Goal: Task Accomplishment & Management: Complete application form

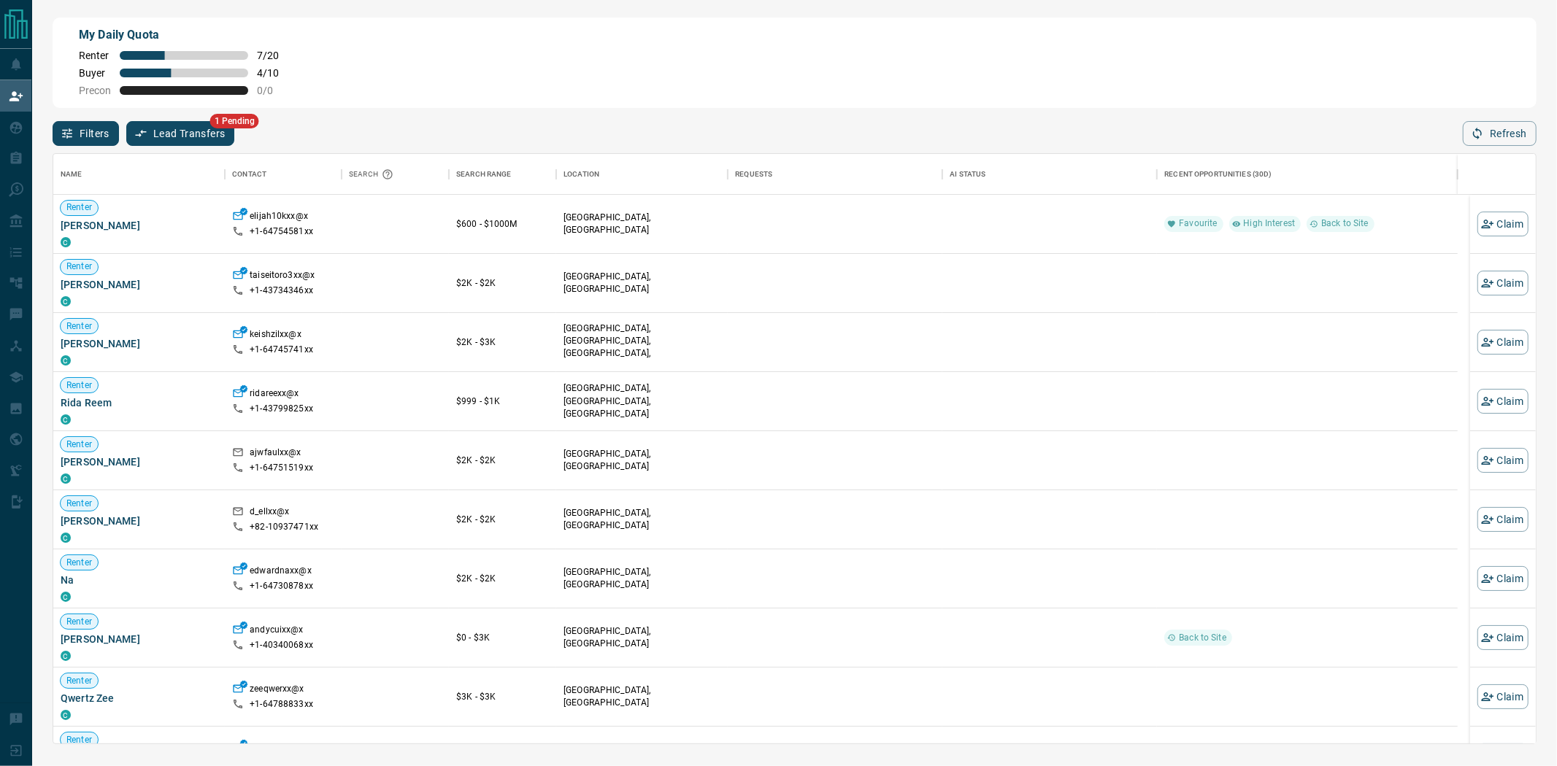
scroll to position [577, 1470]
click at [404, 217] on button "Claim" at bounding box center [1502, 224] width 51 height 25
click at [404, 221] on button "Claim" at bounding box center [1502, 224] width 51 height 25
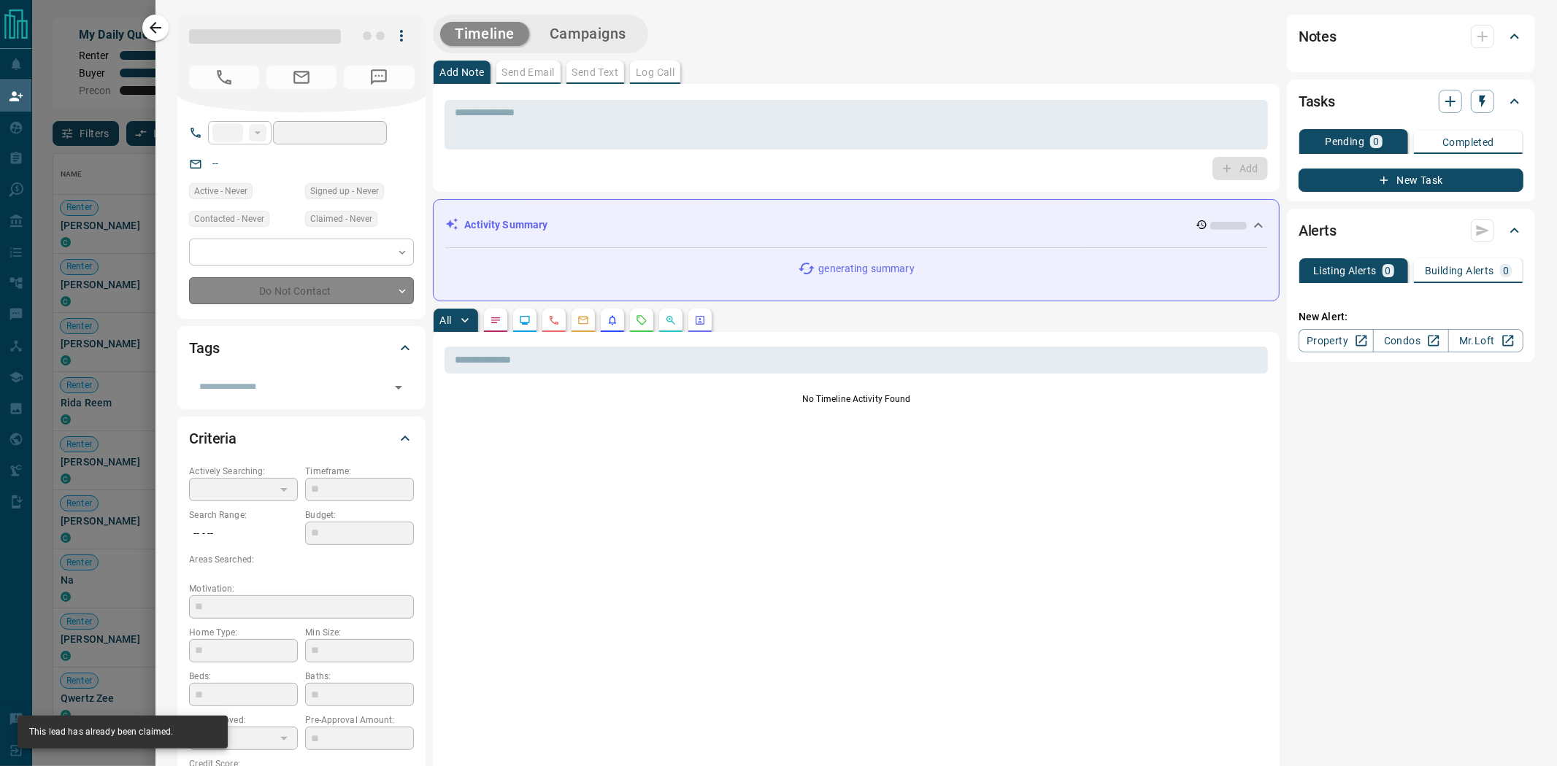
type input "**"
type input "**********"
type input "**"
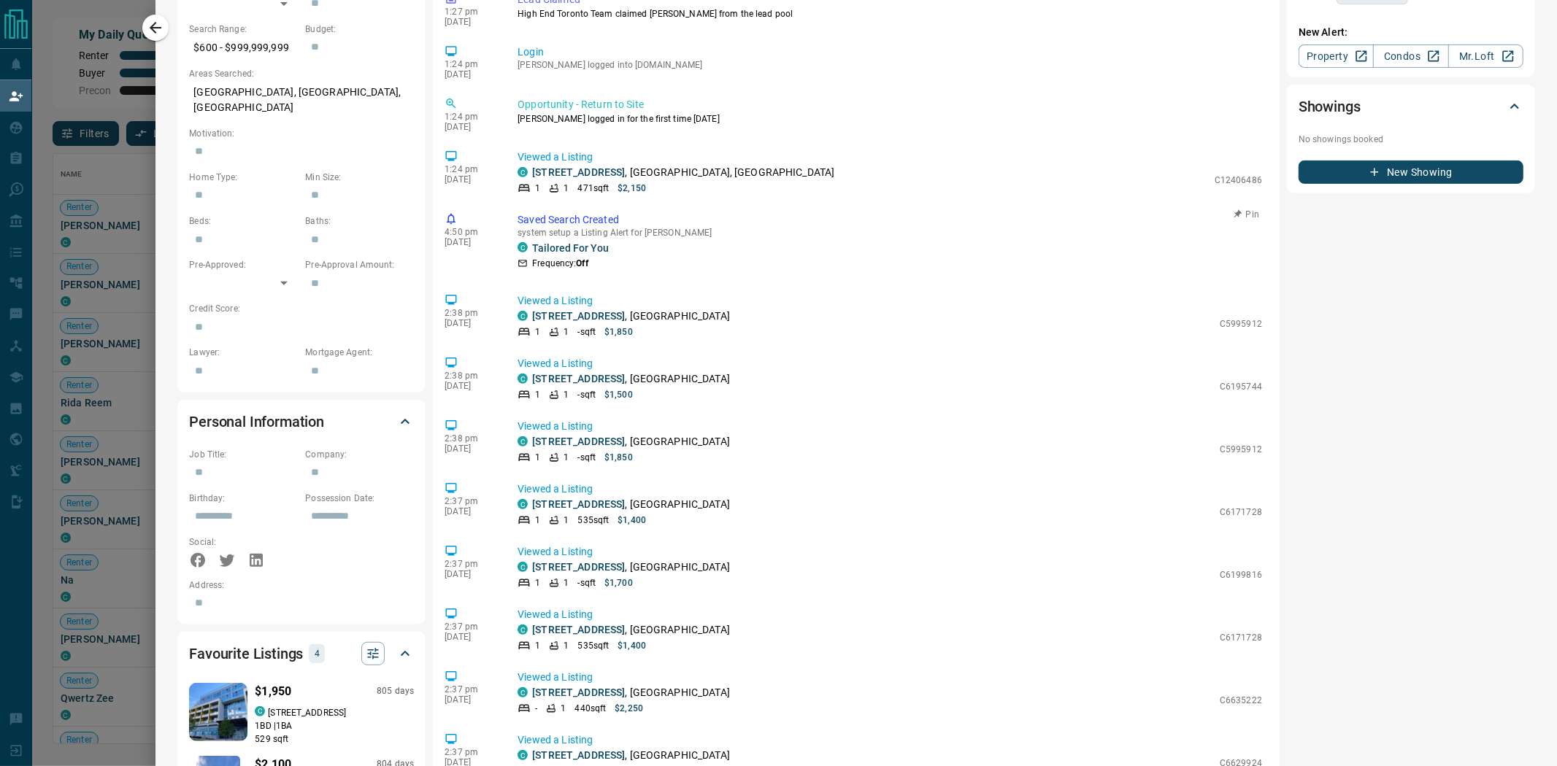
scroll to position [0, 0]
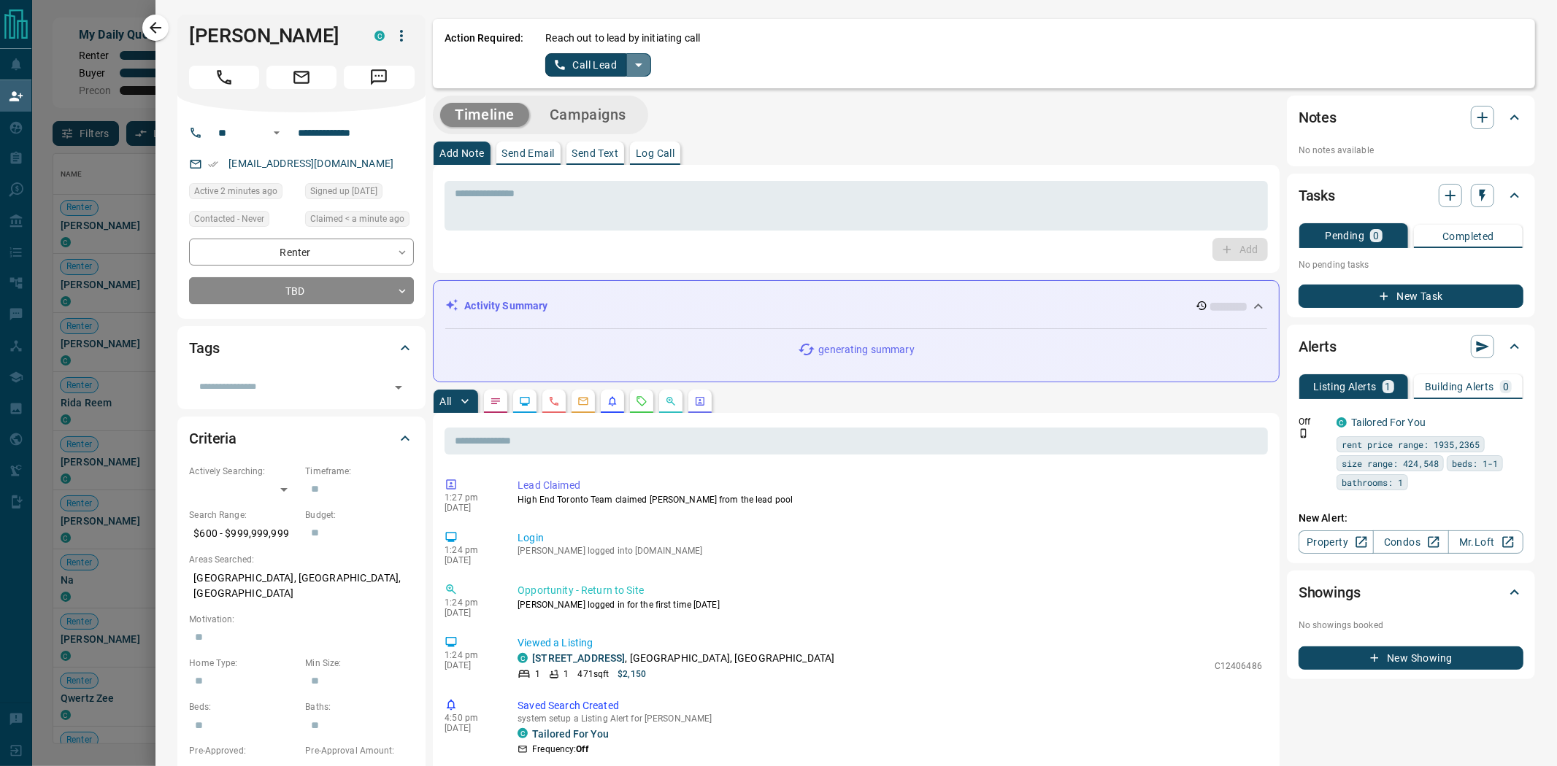
click at [404, 62] on icon "split button" at bounding box center [639, 65] width 18 height 18
click at [404, 115] on li "Log Manual Call" at bounding box center [597, 115] width 89 height 22
click at [404, 64] on button "Log Manual Call" at bounding box center [593, 64] width 96 height 23
click at [404, 62] on button "Yes" at bounding box center [559, 64] width 29 height 23
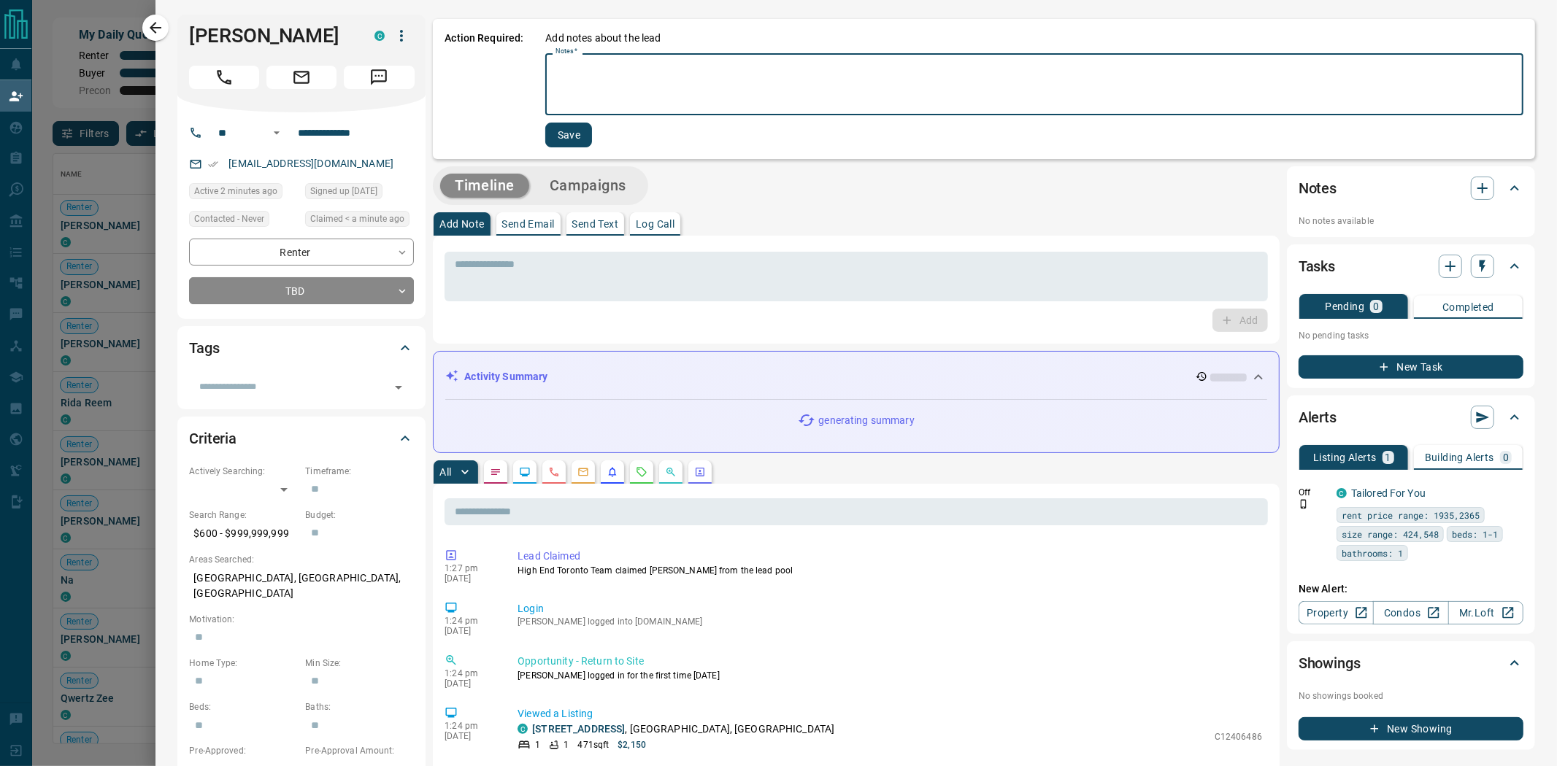
click at [404, 100] on textarea "Notes   *" at bounding box center [1034, 85] width 958 height 50
type textarea "*********"
click at [404, 126] on button "Save" at bounding box center [568, 135] width 47 height 25
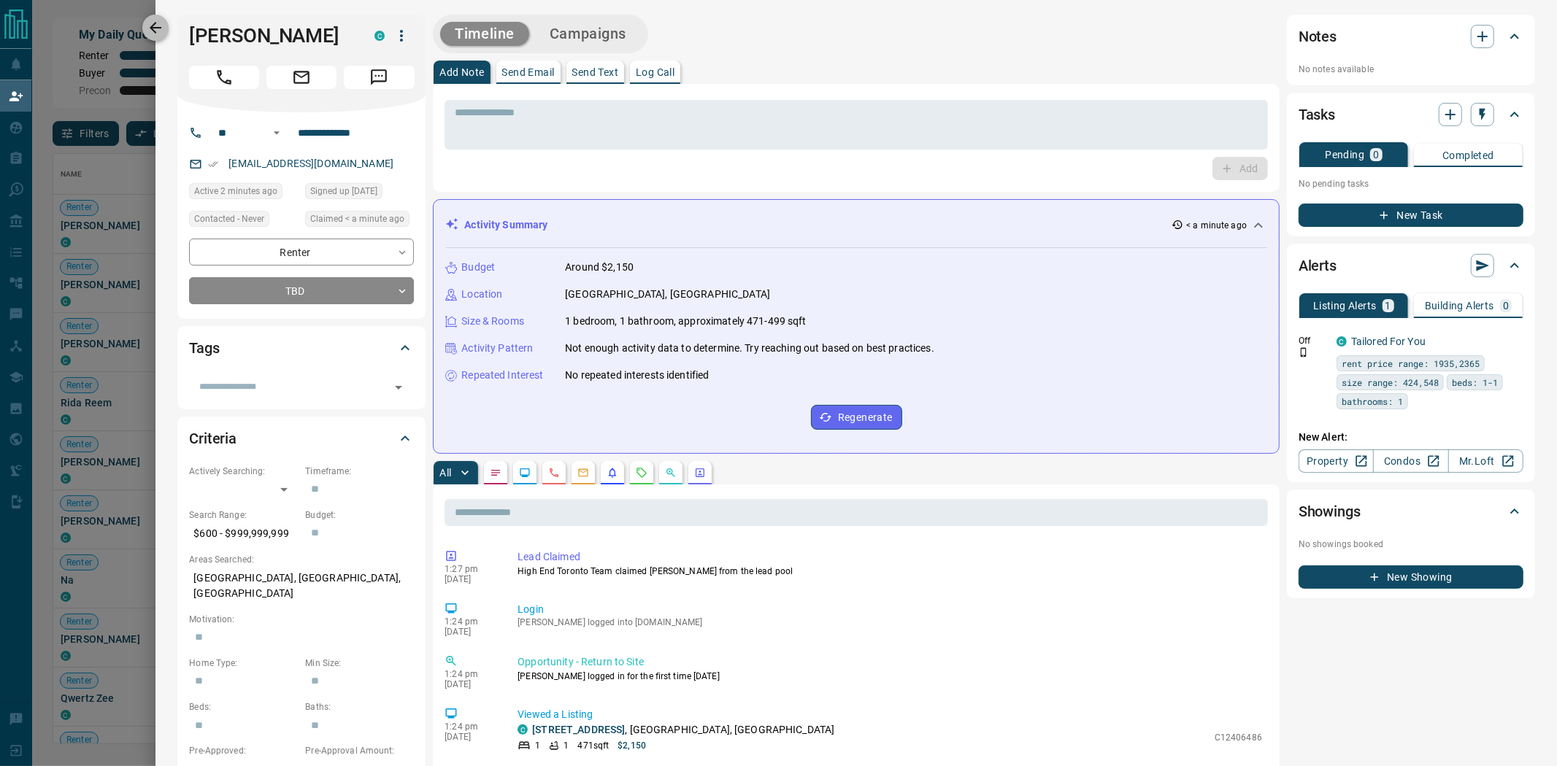
click at [163, 20] on icon "button" at bounding box center [156, 28] width 18 height 18
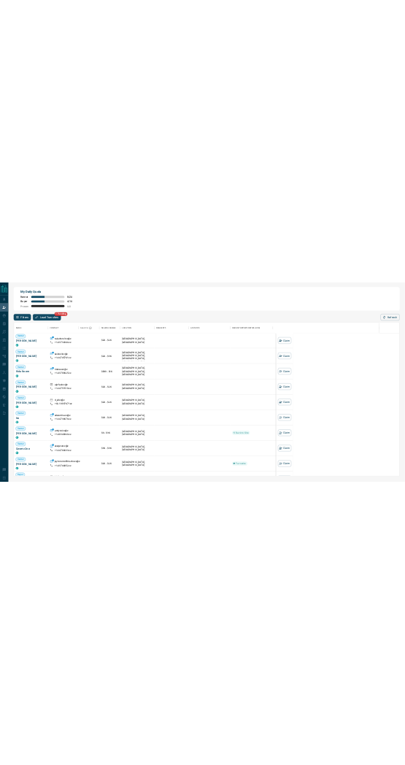
scroll to position [577, 1061]
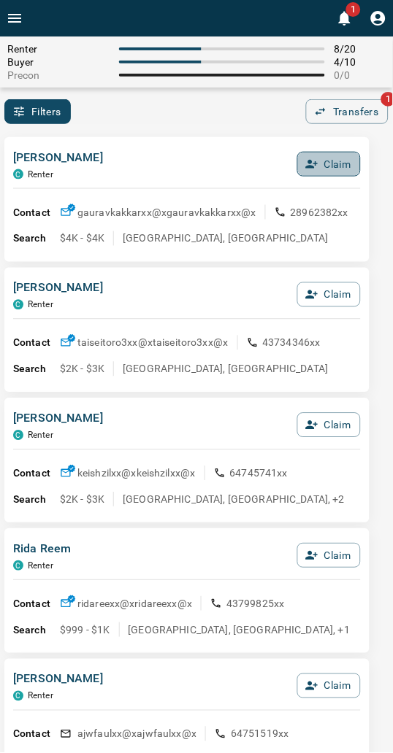
click at [349, 159] on button "Claim" at bounding box center [328, 164] width 63 height 25
click at [349, 159] on button "Confirm Claim" at bounding box center [308, 164] width 104 height 25
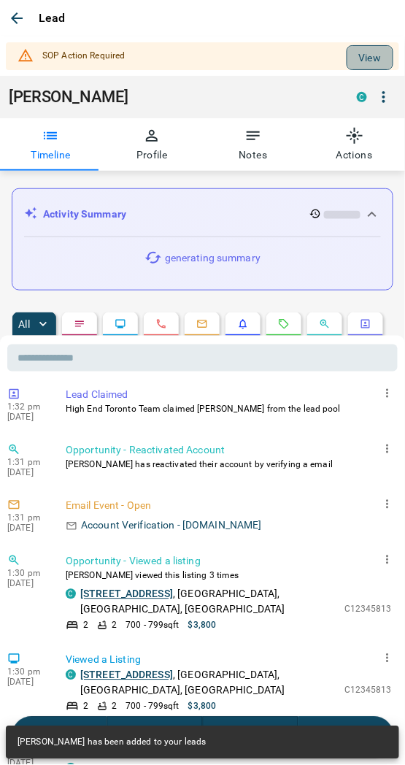
click at [347, 60] on button "View" at bounding box center [370, 57] width 47 height 25
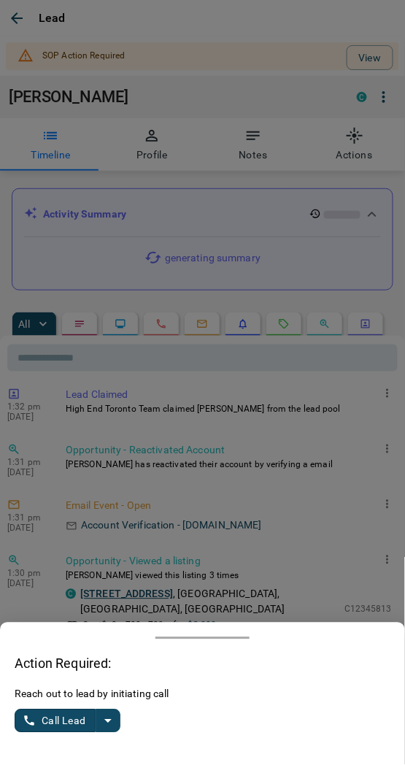
click at [113, 725] on icon "split button" at bounding box center [108, 721] width 18 height 18
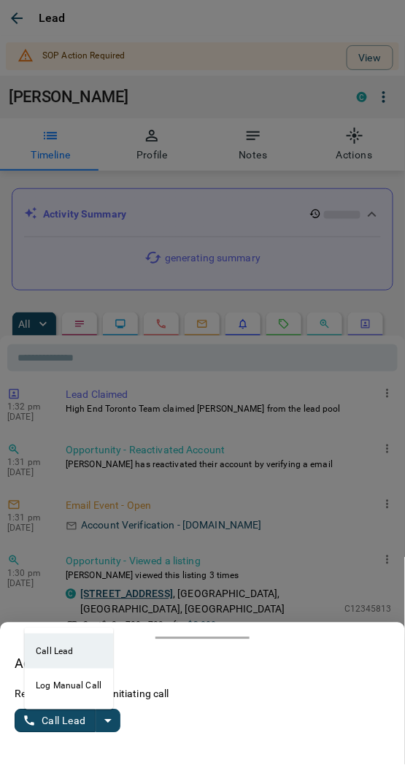
click at [55, 685] on li "Log Manual Call" at bounding box center [68, 686] width 89 height 35
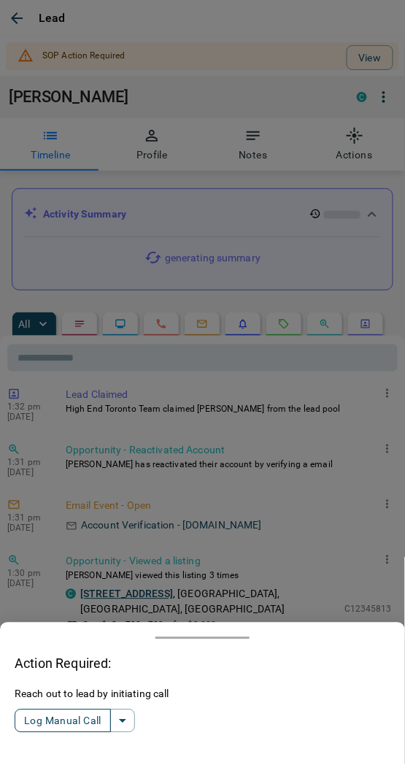
click at [45, 718] on button "Log Manual Call" at bounding box center [63, 720] width 96 height 23
click at [26, 718] on button "Yes" at bounding box center [29, 721] width 29 height 23
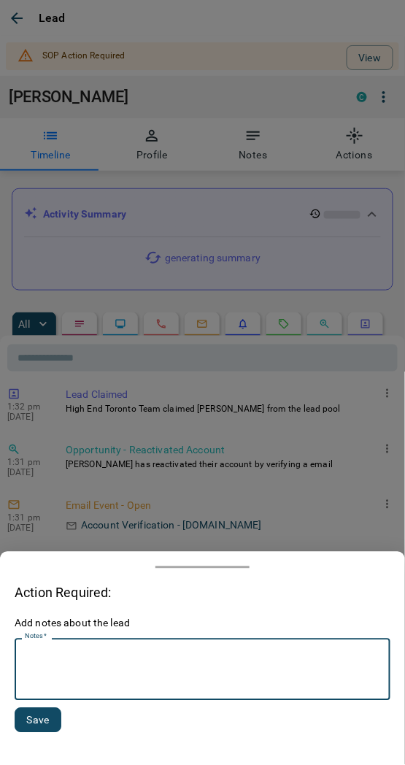
click at [79, 667] on textarea "Notes   *" at bounding box center [202, 670] width 355 height 50
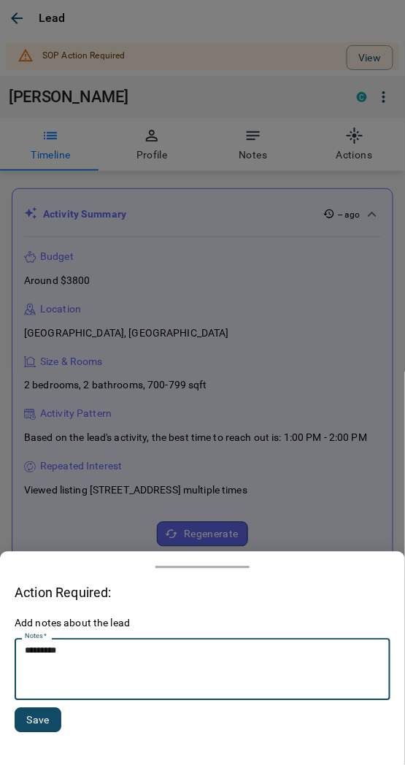
type textarea "*********"
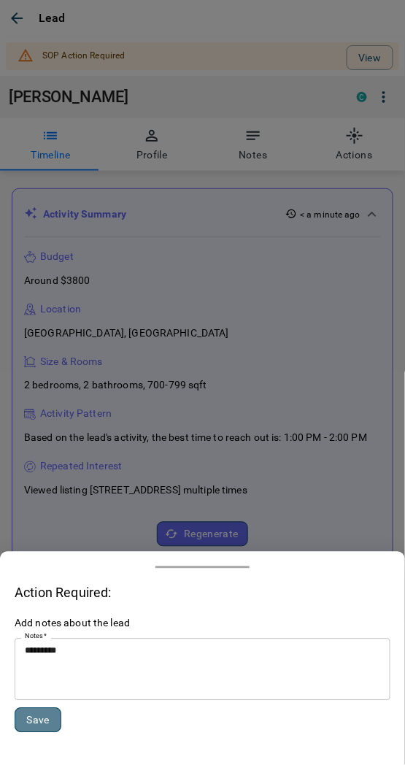
click at [29, 733] on button "Save" at bounding box center [38, 720] width 47 height 25
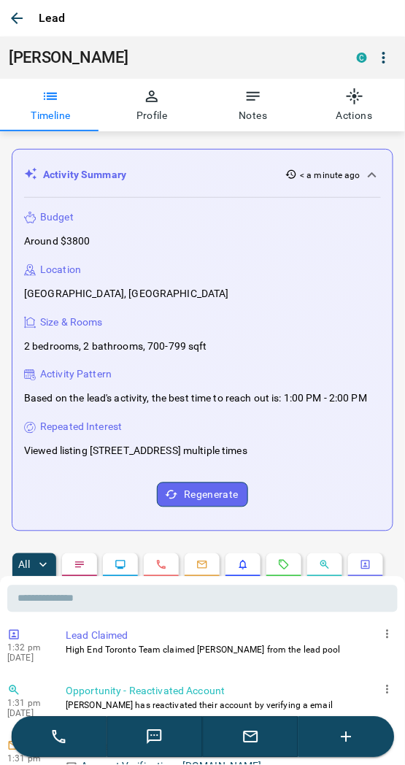
click at [12, 17] on icon "button" at bounding box center [17, 18] width 12 height 12
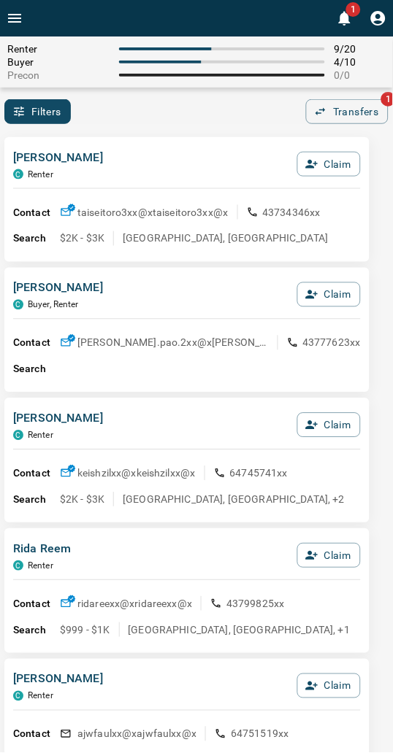
click at [186, 139] on div "[PERSON_NAME] C Renter Claim Contact taiseitoro3xx@x taiseitoro3xx@x 43734346xx…" at bounding box center [186, 199] width 365 height 125
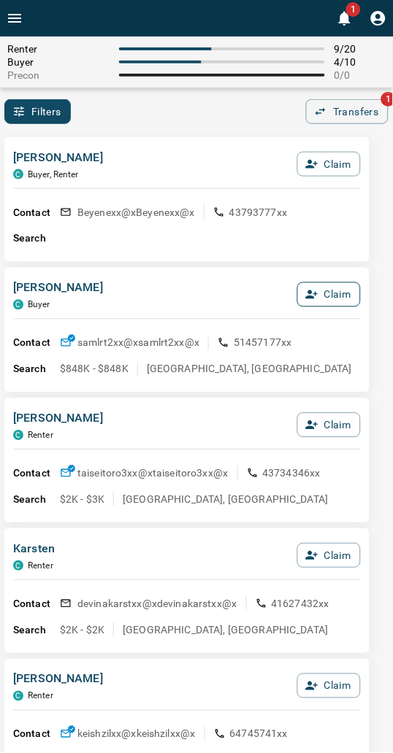
click at [336, 289] on button "Claim" at bounding box center [328, 294] width 63 height 25
click at [336, 289] on button "Confirm Claim" at bounding box center [308, 294] width 104 height 25
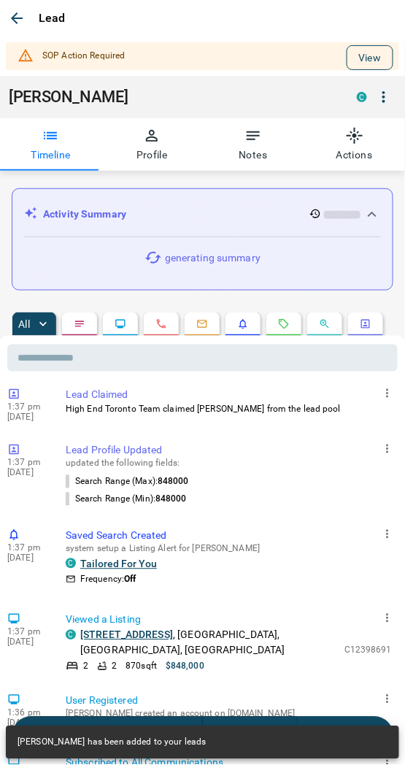
click at [363, 49] on button "View" at bounding box center [370, 57] width 47 height 25
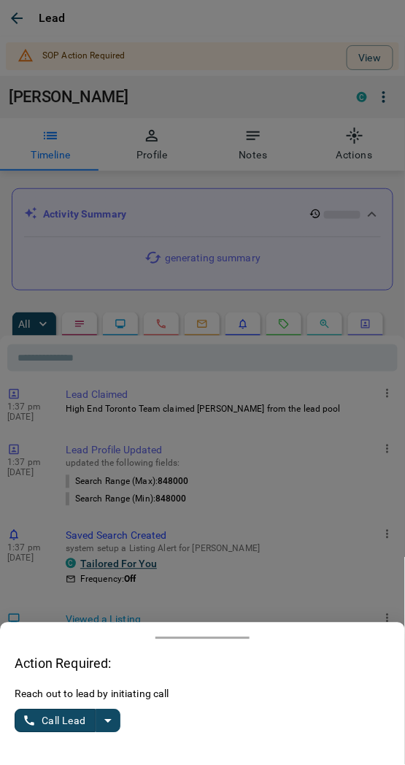
click at [108, 712] on icon "split button" at bounding box center [108, 721] width 18 height 18
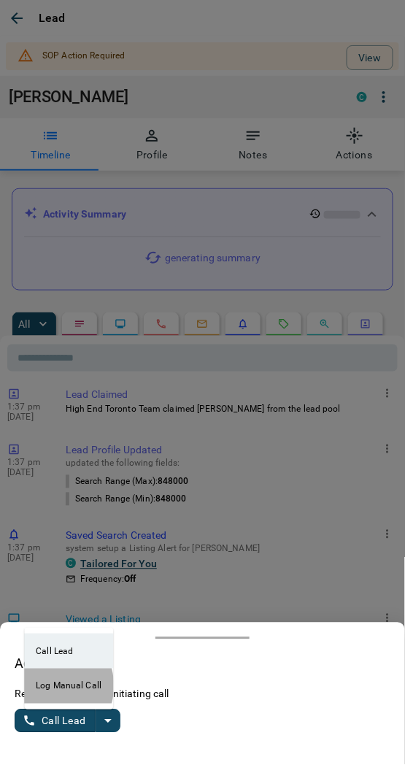
click at [47, 687] on li "Log Manual Call" at bounding box center [68, 686] width 89 height 35
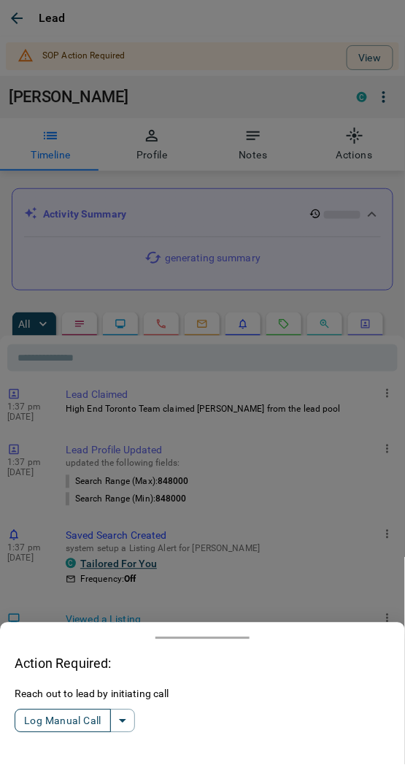
click at [39, 726] on button "Log Manual Call" at bounding box center [63, 720] width 96 height 23
click at [27, 721] on button "Yes" at bounding box center [29, 721] width 29 height 23
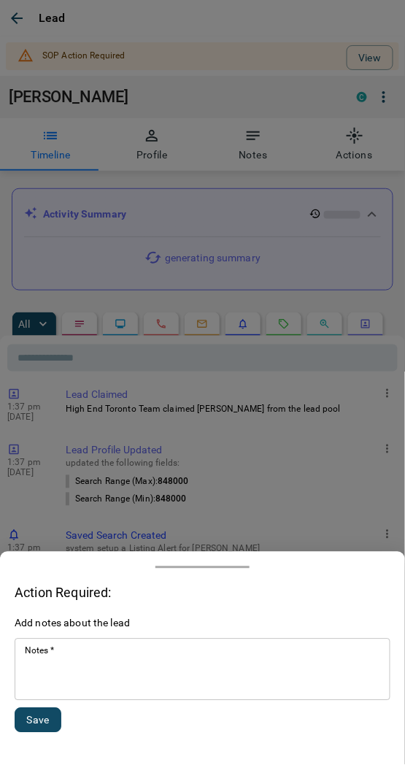
click at [93, 673] on textarea "Notes   *" at bounding box center [202, 670] width 355 height 50
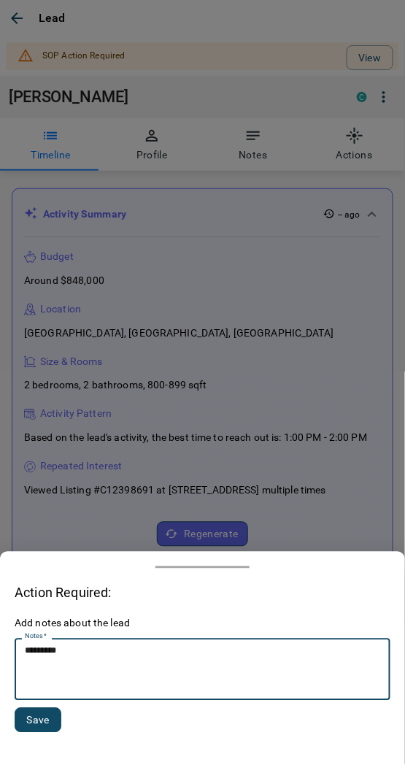
type textarea "*********"
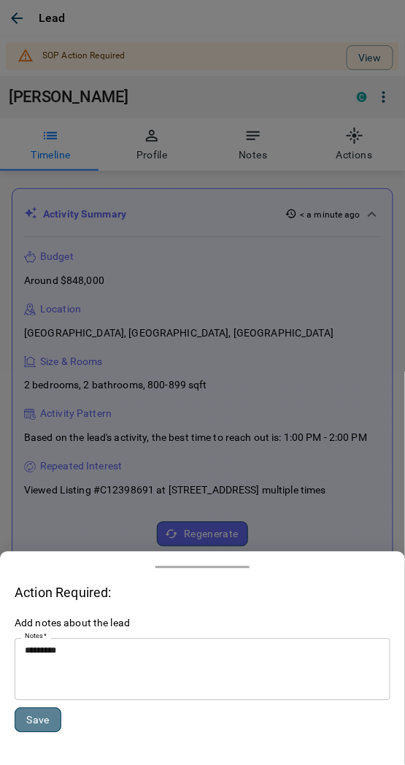
click at [45, 717] on button "Save" at bounding box center [38, 720] width 47 height 25
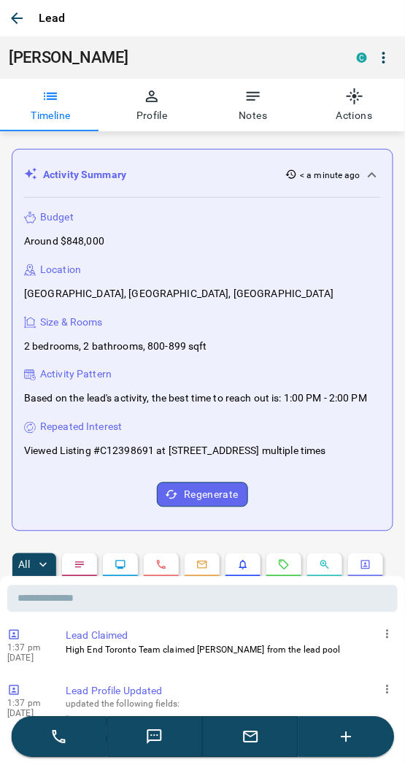
click at [12, 15] on icon "button" at bounding box center [17, 18] width 18 height 18
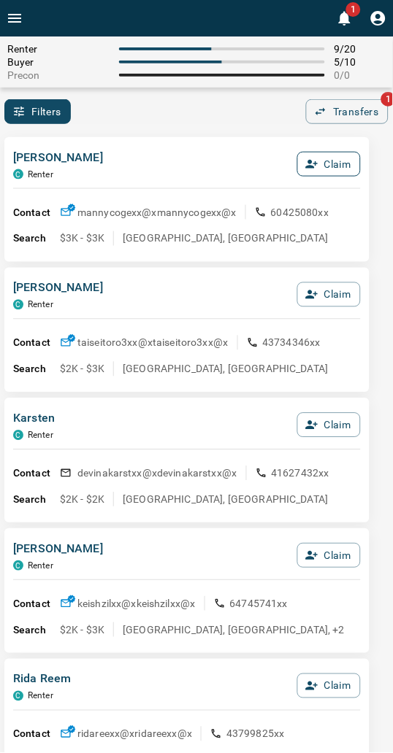
click at [327, 169] on button "Claim" at bounding box center [328, 164] width 63 height 25
click at [327, 169] on button "Confirm Claim" at bounding box center [308, 164] width 104 height 25
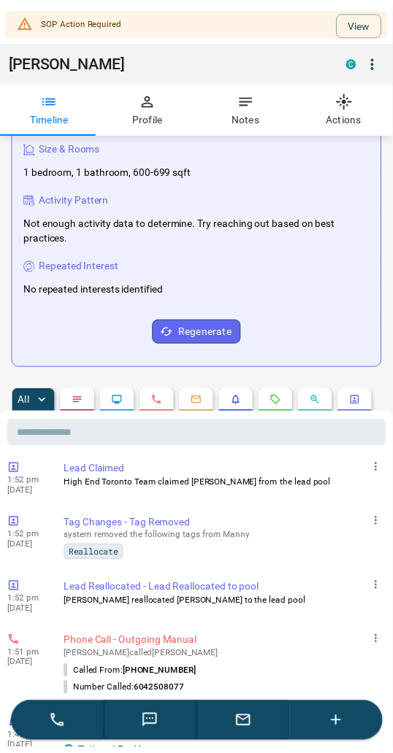
scroll to position [0, 0]
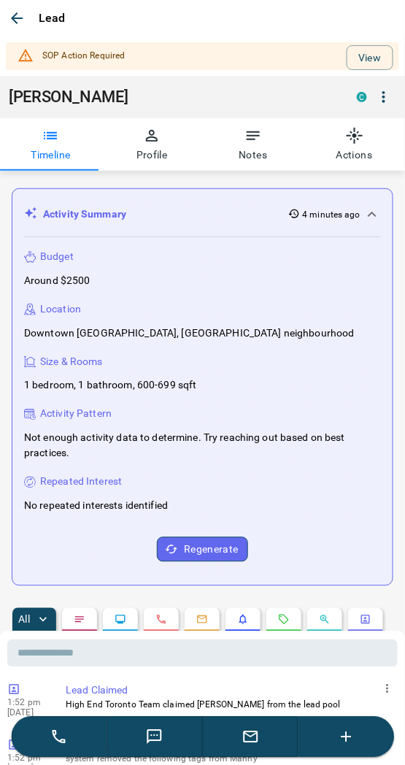
click at [361, 52] on button "View" at bounding box center [370, 57] width 47 height 25
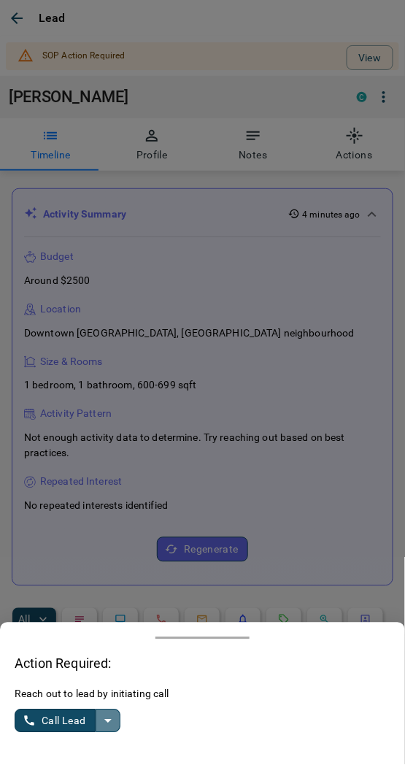
click at [104, 731] on button "split button" at bounding box center [108, 720] width 25 height 23
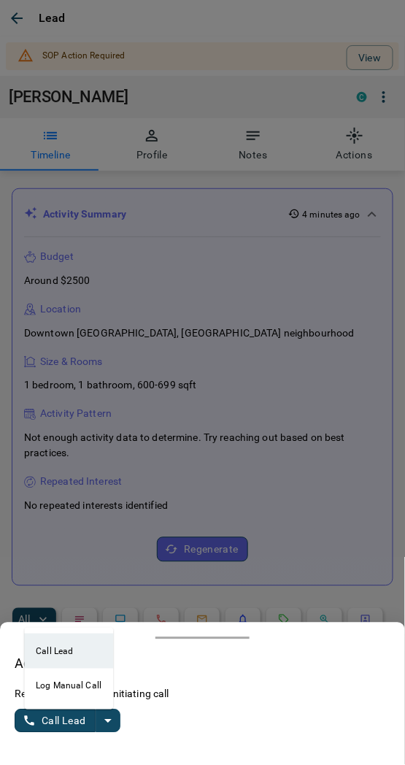
click at [68, 688] on li "Log Manual Call" at bounding box center [68, 686] width 89 height 35
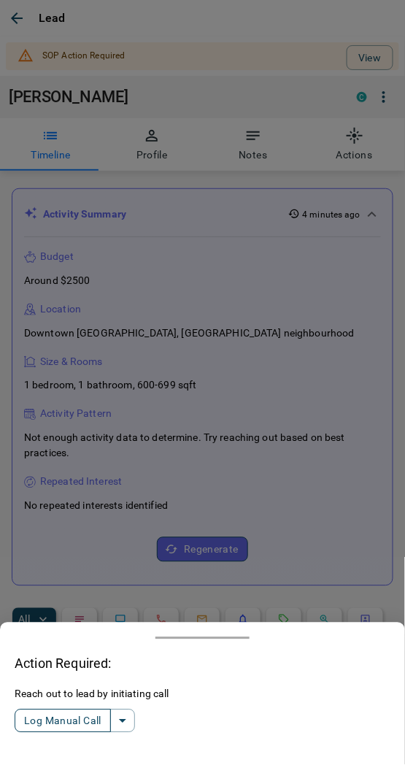
click at [39, 716] on button "Log Manual Call" at bounding box center [63, 720] width 96 height 23
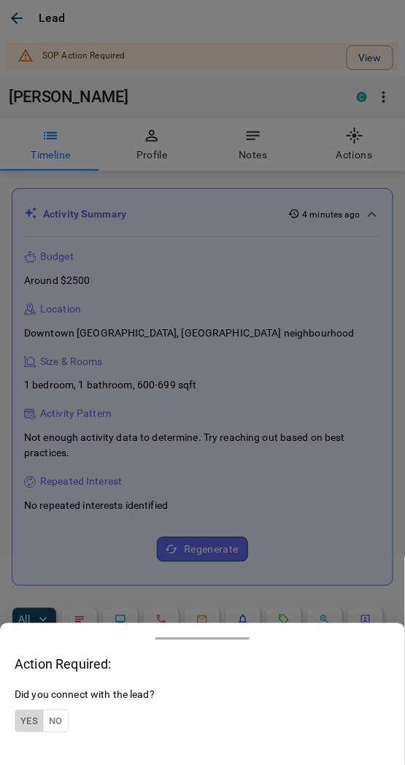
click at [34, 720] on button "Yes" at bounding box center [29, 721] width 29 height 23
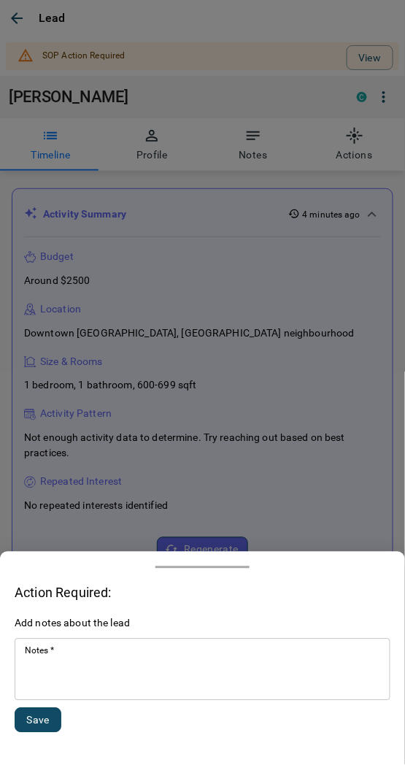
click at [51, 697] on div "* Notes   *" at bounding box center [203, 670] width 376 height 62
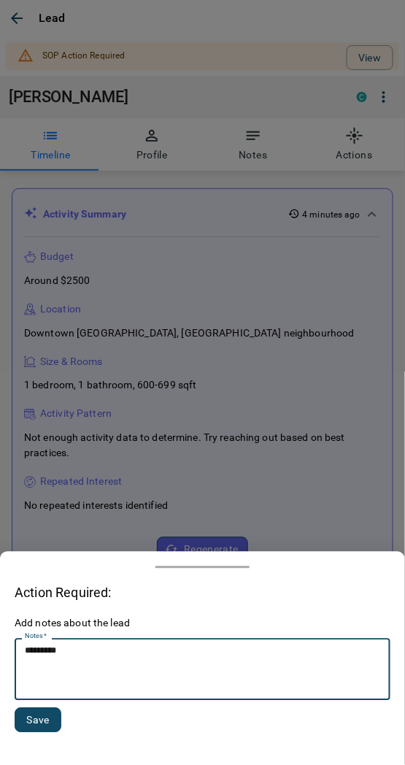
type textarea "*********"
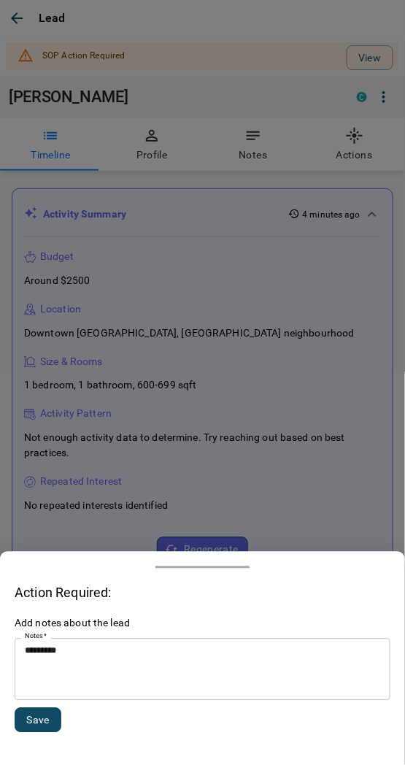
click at [54, 748] on div "Add notes about the lead Notes   * ********* * Notes   * Save" at bounding box center [203, 683] width 376 height 134
click at [45, 717] on button "Save" at bounding box center [38, 720] width 47 height 25
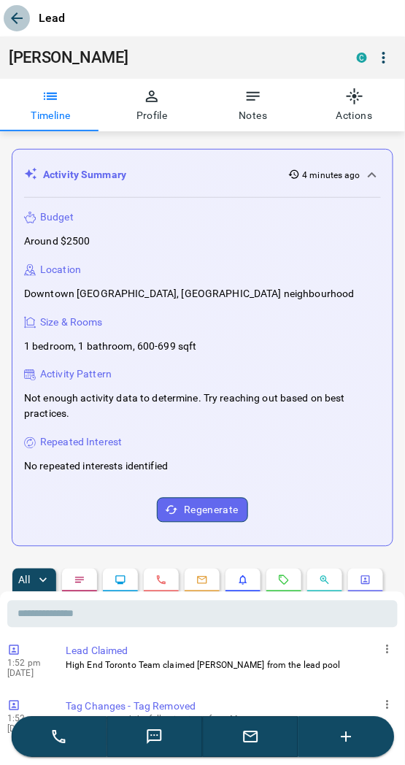
click at [15, 15] on icon "button" at bounding box center [17, 18] width 18 height 18
